Goal: Browse casually: Explore the website without a specific task or goal

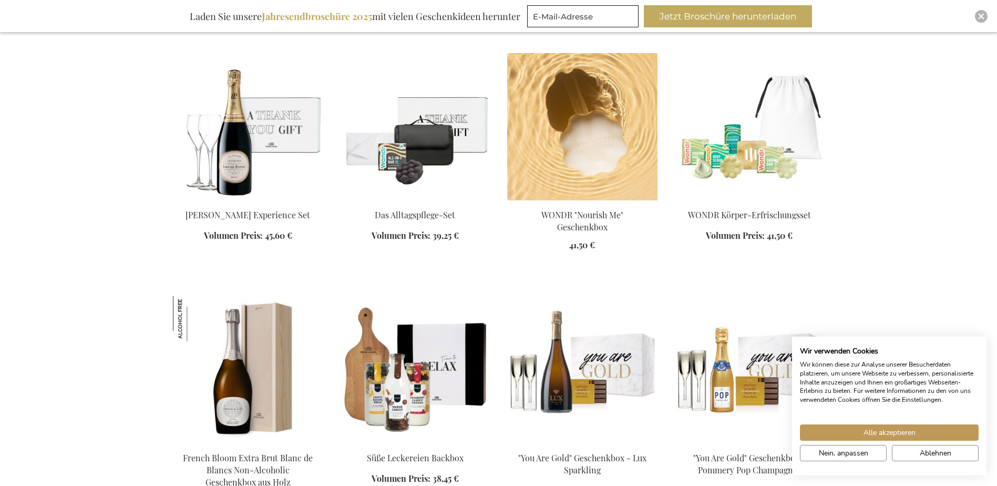
scroll to position [683, 0]
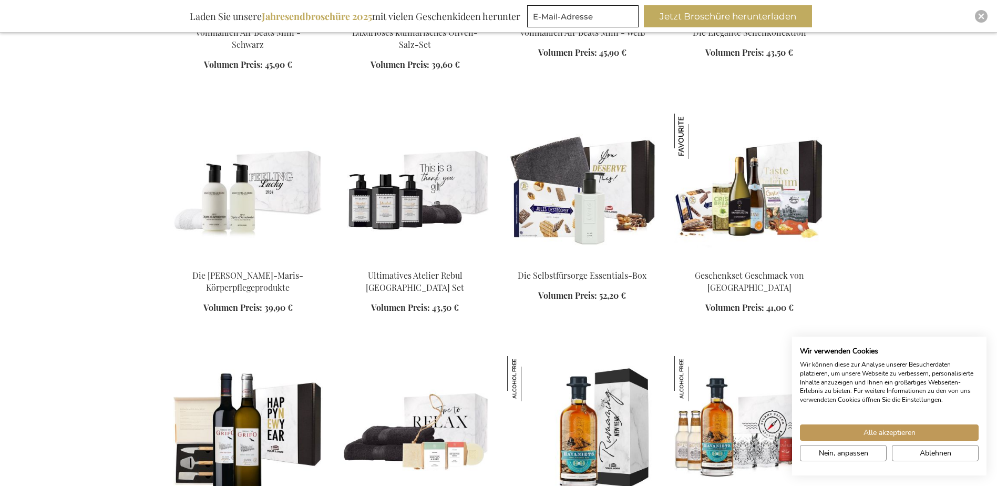
scroll to position [4521, 0]
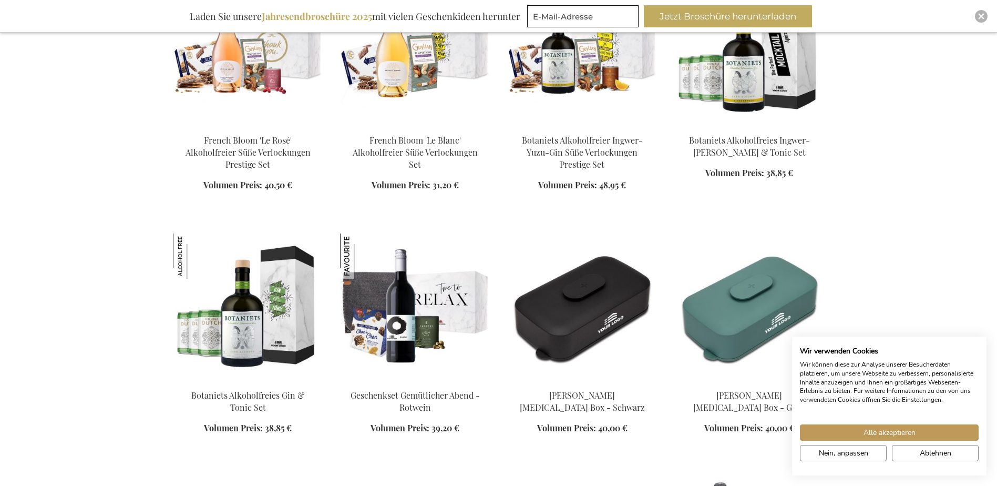
scroll to position [5152, 0]
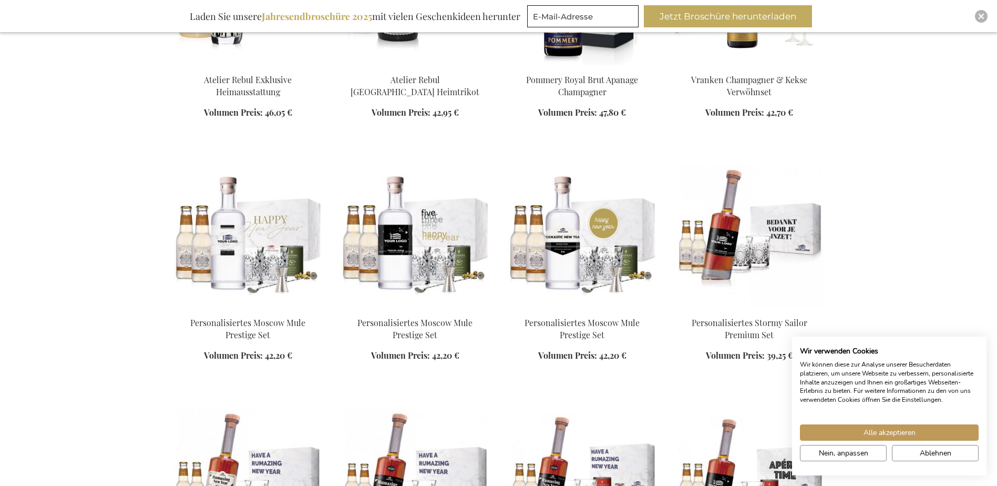
scroll to position [7886, 0]
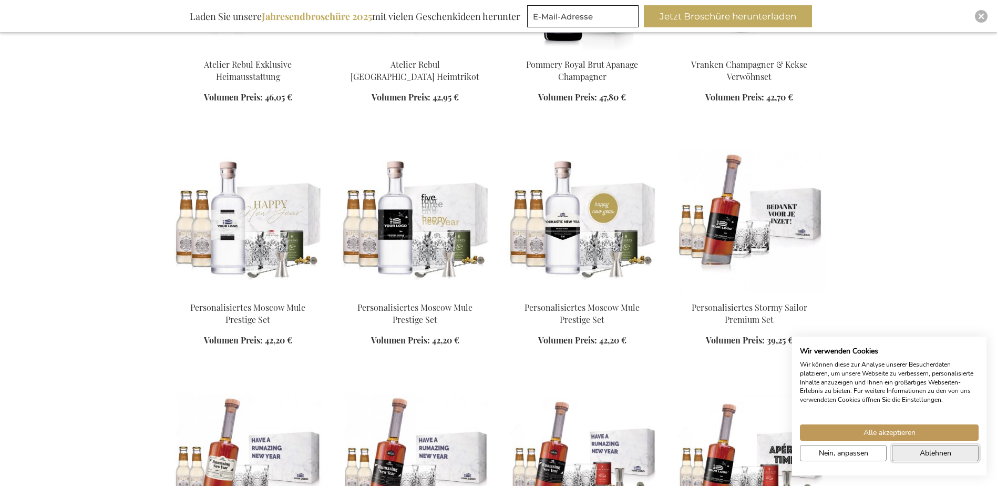
click at [922, 456] on span "Ablehnen" at bounding box center [936, 452] width 32 height 11
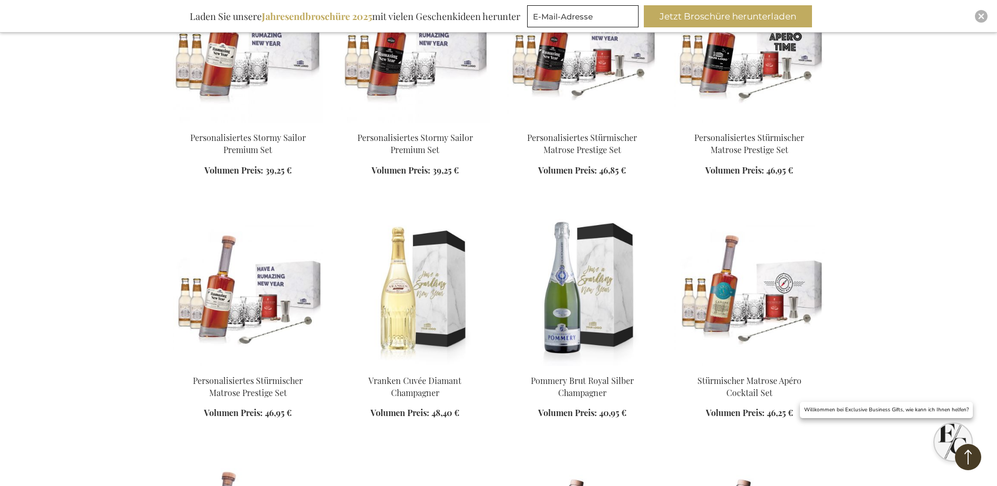
scroll to position [8306, 0]
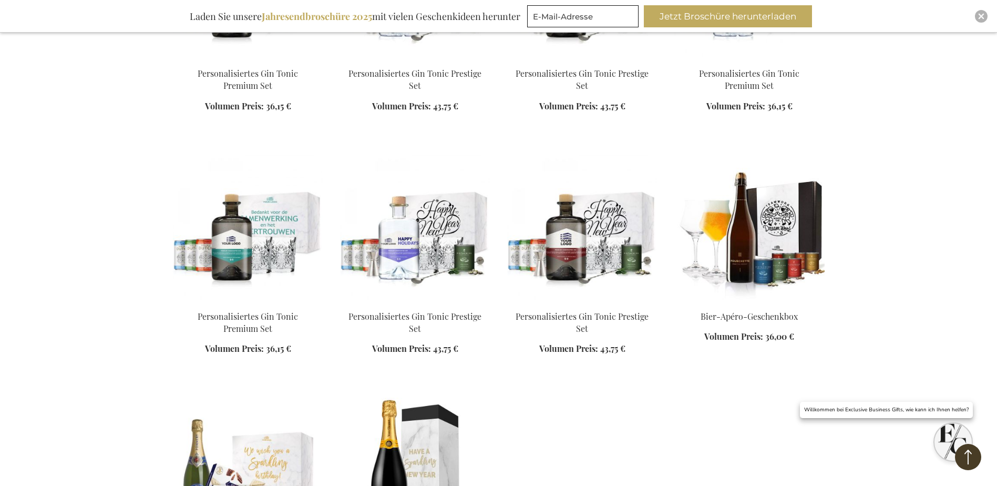
scroll to position [9989, 0]
